Goal: Download file/media

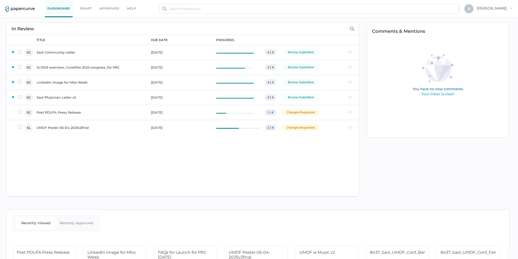
click at [163, 41] on div "due date" at bounding box center [159, 40] width 17 height 5
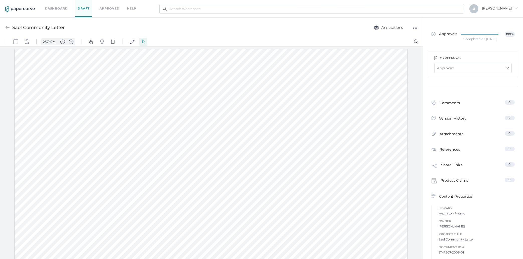
scroll to position [1, 0]
click at [25, 41] on img "View Controls" at bounding box center [27, 42] width 5 height 5
click at [413, 29] on div "●●●" at bounding box center [415, 28] width 5 height 7
click at [405, 39] on span "Download" at bounding box center [400, 38] width 26 height 10
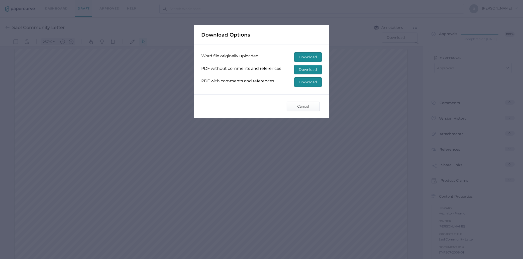
click at [308, 82] on span "Download" at bounding box center [308, 82] width 18 height 9
